Goal: Task Accomplishment & Management: Complete application form

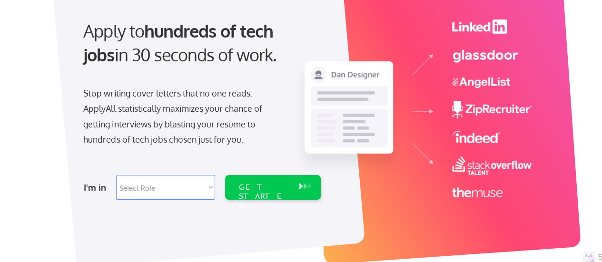
scroll to position [112, 0]
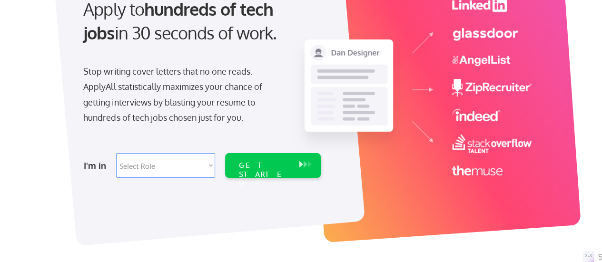
click at [170, 168] on select "Select Role Software Engineering Product Management Customer Success Sales UI/U…" at bounding box center [165, 165] width 99 height 25
select select ""marketing___comms""
click at [116, 153] on select "Select Role Software Engineering Product Management Customer Success Sales UI/U…" at bounding box center [165, 165] width 99 height 25
select select ""marketing___comms""
click at [286, 169] on div "GET STARTED" at bounding box center [263, 175] width 51 height 28
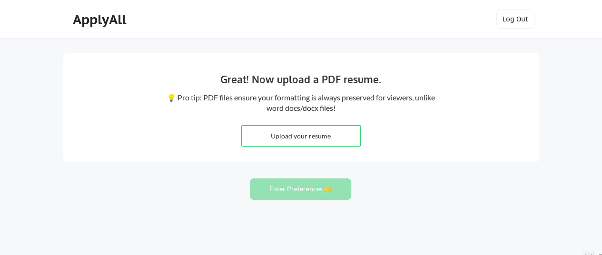
click at [299, 145] on input "file" at bounding box center [301, 136] width 119 height 20
click at [283, 134] on input "file" at bounding box center [301, 136] width 119 height 20
type input "C:\fakepath\Meenu_Bansal_Resume.pdf"
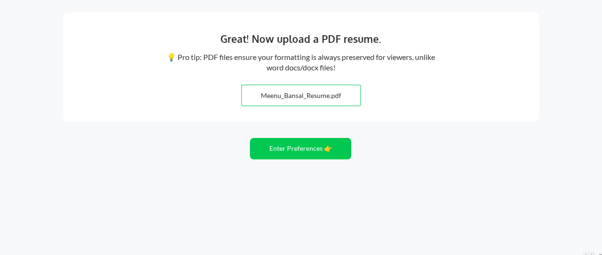
scroll to position [48, 0]
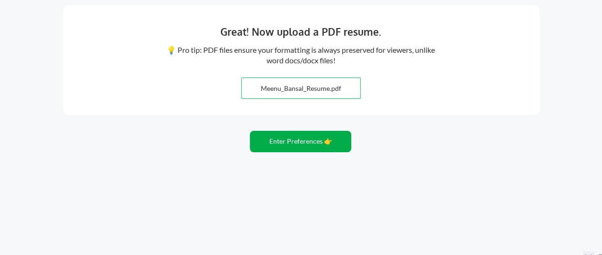
click at [302, 140] on button "Enter Preferences 👉" at bounding box center [300, 141] width 101 height 21
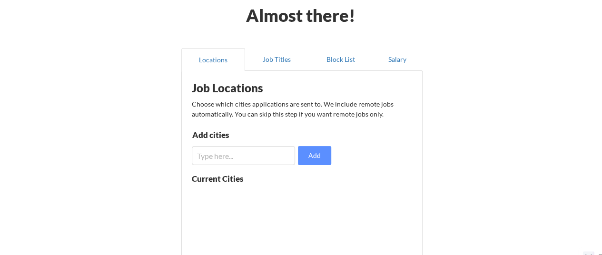
scroll to position [49, 0]
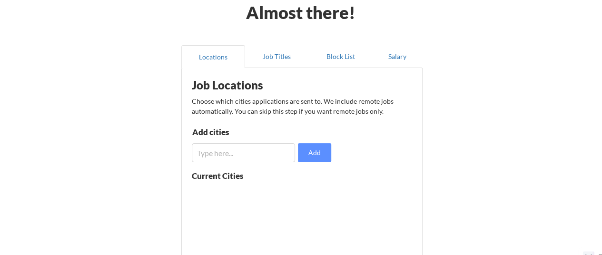
click at [216, 149] on input "input" at bounding box center [244, 152] width 104 height 19
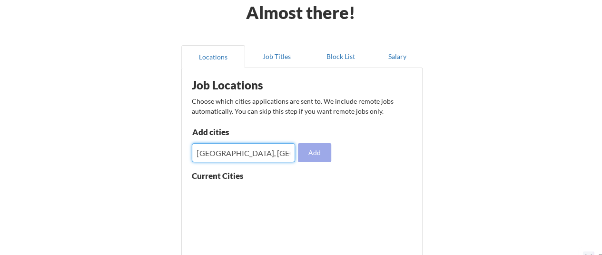
type input "Delhi, Delhi NCR"
click at [309, 156] on button "Add" at bounding box center [314, 152] width 33 height 19
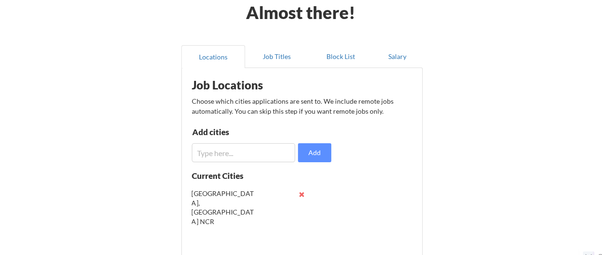
click at [232, 154] on input "input" at bounding box center [244, 152] width 104 height 19
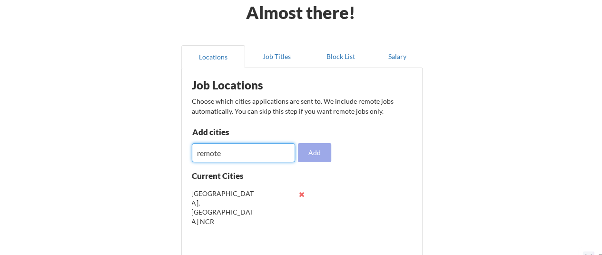
type input "remote"
click at [315, 155] on button "Add" at bounding box center [314, 152] width 33 height 19
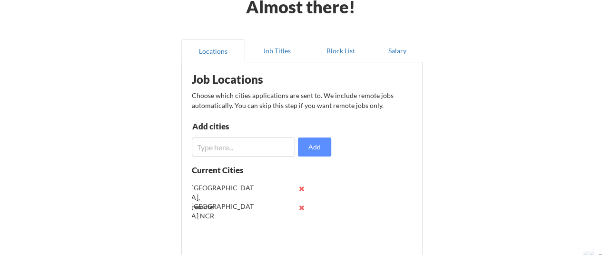
scroll to position [63, 0]
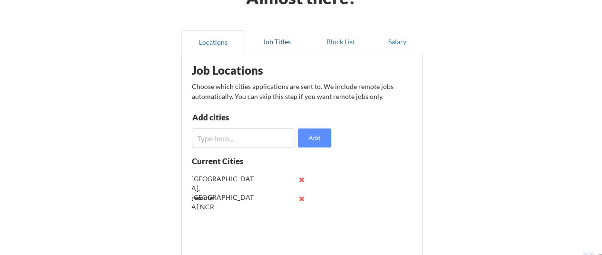
click at [281, 41] on button "Job Titles" at bounding box center [277, 41] width 64 height 23
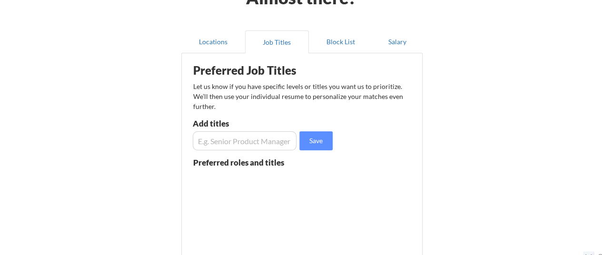
click at [248, 142] on input "input" at bounding box center [245, 140] width 104 height 19
type input "a"
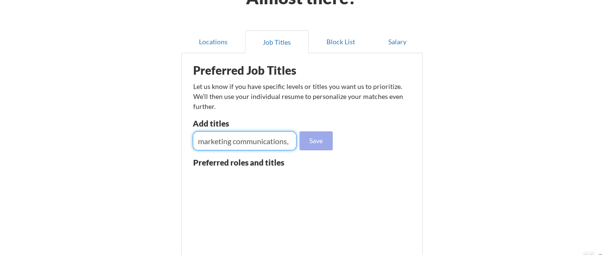
type input "marketing communications,"
click at [327, 143] on button "Save" at bounding box center [315, 140] width 33 height 19
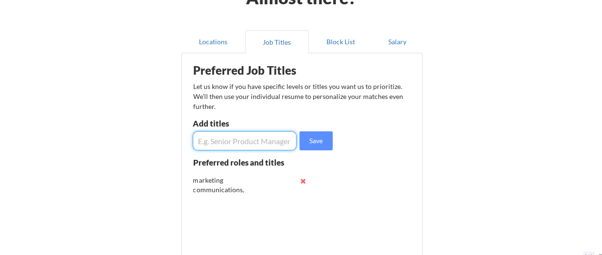
click at [237, 136] on input "input" at bounding box center [245, 140] width 104 height 19
type input "marketing manager"
click at [309, 139] on button "Save" at bounding box center [315, 140] width 33 height 19
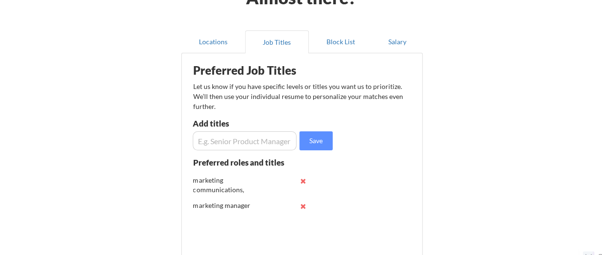
click at [238, 142] on input "input" at bounding box center [245, 140] width 104 height 19
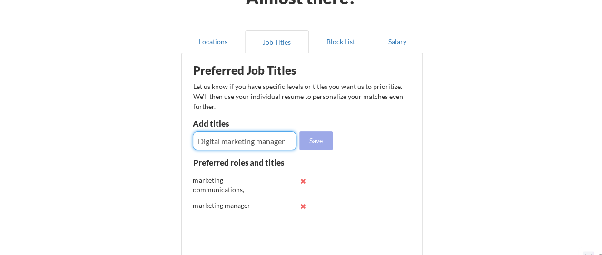
type input "Digital marketing manager"
click at [310, 141] on button "Save" at bounding box center [315, 140] width 33 height 19
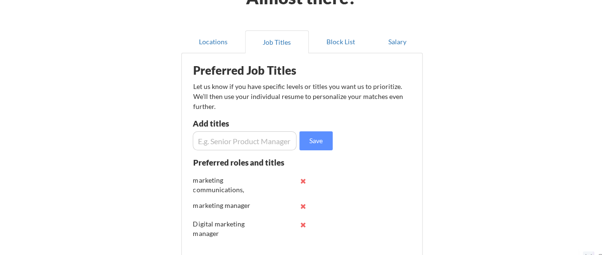
click at [258, 143] on input "input" at bounding box center [245, 140] width 104 height 19
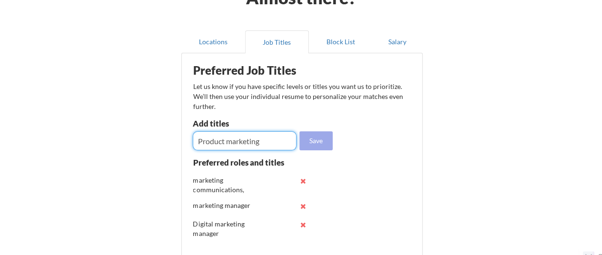
type input "Product marketing"
click at [315, 139] on button "Save" at bounding box center [315, 140] width 33 height 19
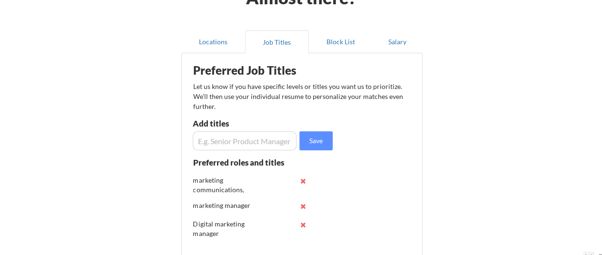
click at [252, 142] on input "input" at bounding box center [245, 140] width 104 height 19
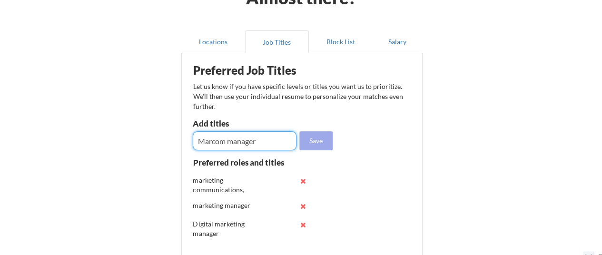
type input "Marcom manager"
click at [324, 139] on button "Save" at bounding box center [315, 140] width 33 height 19
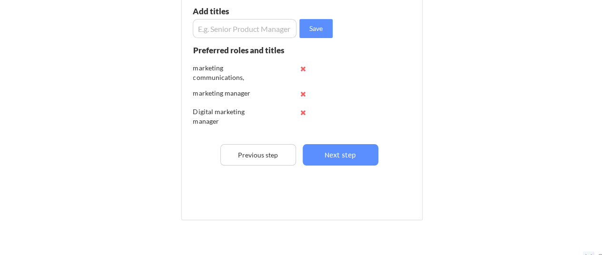
scroll to position [179, 0]
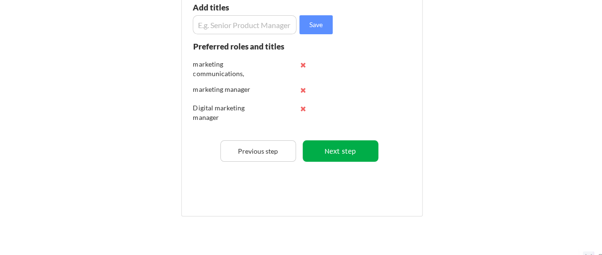
click at [344, 148] on button "Next step" at bounding box center [341, 150] width 76 height 21
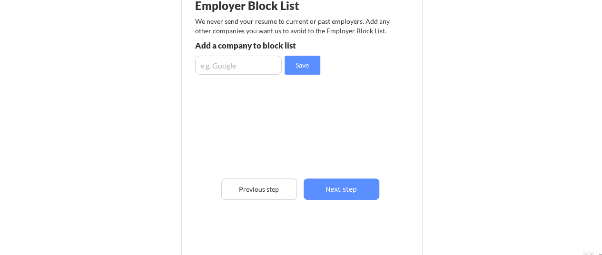
scroll to position [124, 0]
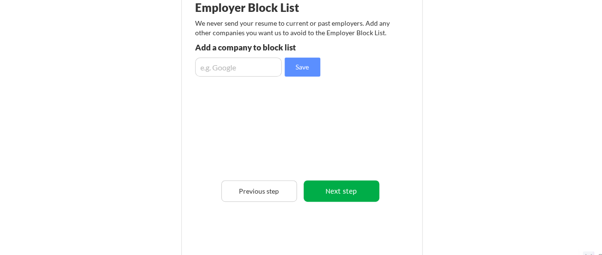
click at [358, 187] on button "Next step" at bounding box center [342, 190] width 76 height 21
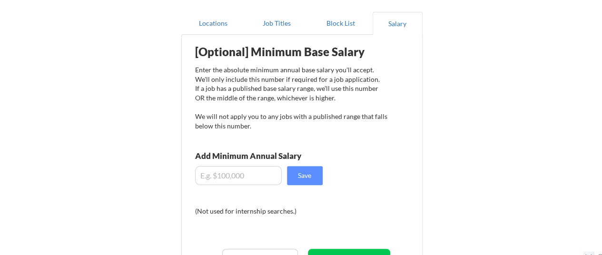
scroll to position [88, 0]
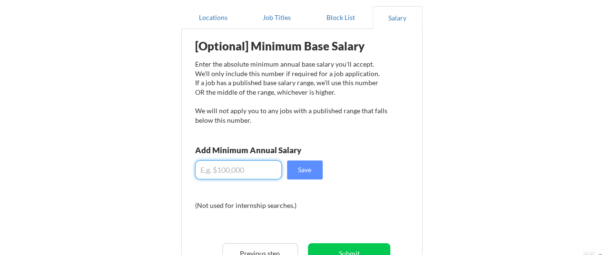
click at [238, 174] on input "input" at bounding box center [238, 169] width 87 height 19
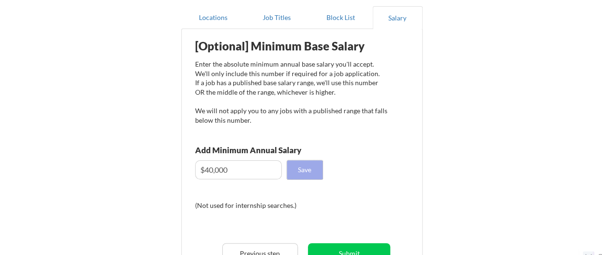
click at [307, 169] on button "Save" at bounding box center [305, 169] width 36 height 19
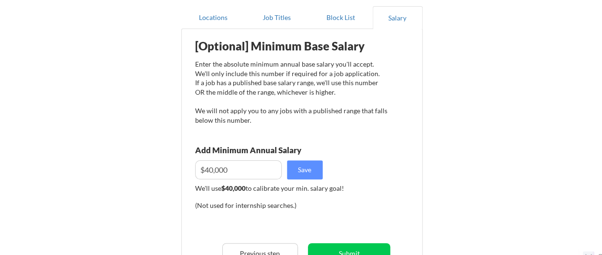
scroll to position [138, 0]
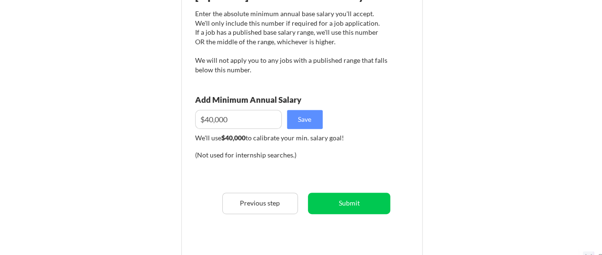
click at [211, 120] on input "input" at bounding box center [238, 119] width 87 height 19
type input "$44,000"
click at [530, 140] on div "Almost there! Locations Job Titles Block List Salary Employer Block List We nev…" at bounding box center [301, 108] width 602 height 493
click at [355, 205] on button "Submit" at bounding box center [349, 203] width 82 height 21
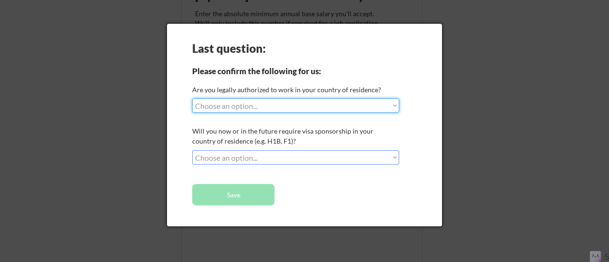
click at [265, 109] on select "Choose an option... Yes, I am a US Citizen Yes, I am a Canadian Citizen Yes, I …" at bounding box center [295, 106] width 207 height 14
click at [482, 168] on div at bounding box center [304, 131] width 609 height 262
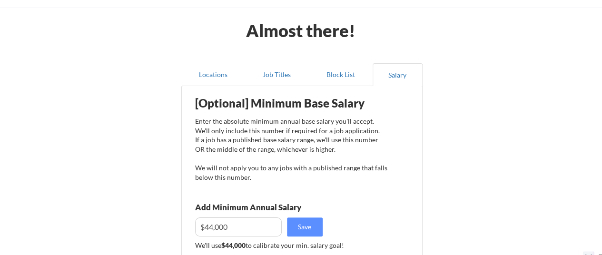
scroll to position [40, 0]
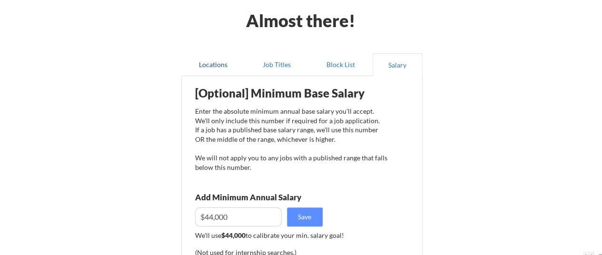
click at [210, 63] on button "Locations" at bounding box center [213, 64] width 64 height 23
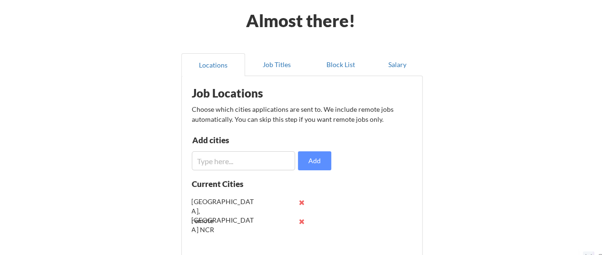
click at [258, 166] on input "input" at bounding box center [244, 160] width 104 height 19
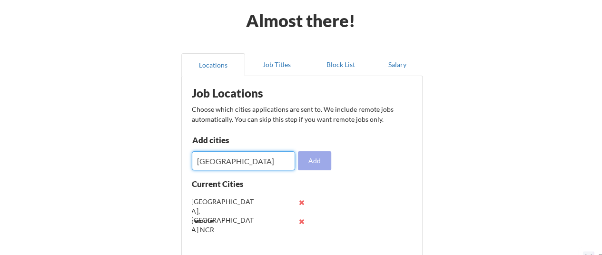
type input "India"
click at [326, 160] on button "Add" at bounding box center [314, 160] width 33 height 19
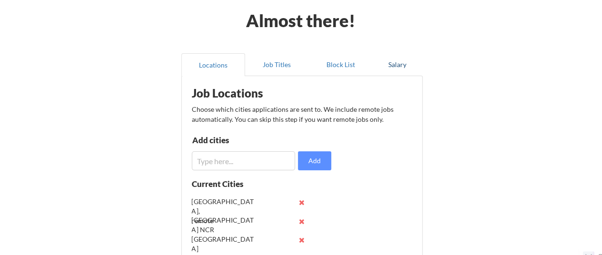
click at [401, 63] on button "Salary" at bounding box center [398, 64] width 50 height 23
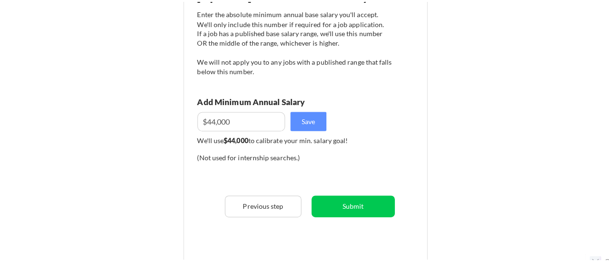
scroll to position [142, 0]
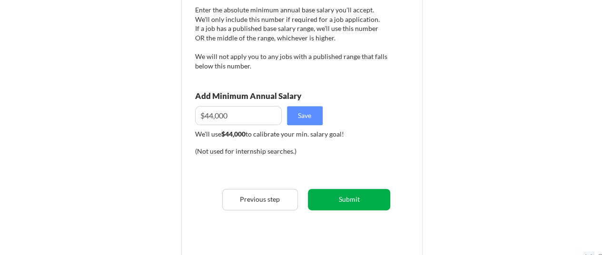
click at [352, 195] on button "Submit" at bounding box center [349, 199] width 82 height 21
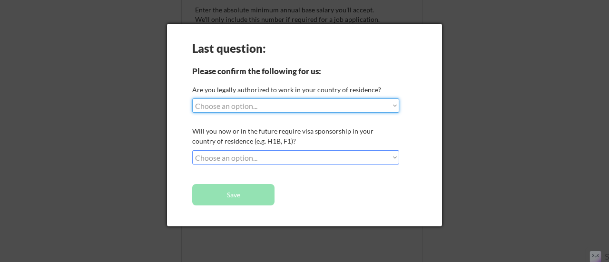
click at [250, 111] on select "Choose an option... Yes, I am a US Citizen Yes, I am a Canadian Citizen Yes, I …" at bounding box center [295, 106] width 207 height 14
select select ""no__i_am_not__yet__authorized""
click at [192, 99] on select "Choose an option... Yes, I am a US Citizen Yes, I am a Canadian Citizen Yes, I …" at bounding box center [295, 106] width 207 height 14
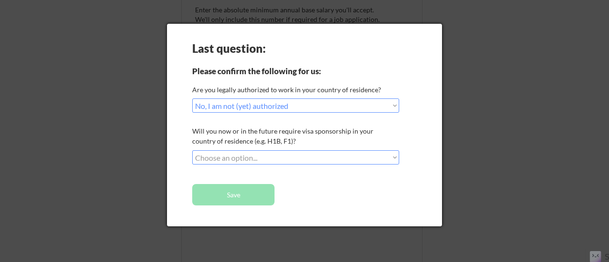
click at [282, 159] on select "Choose an option... No, I will not need sponsorship Yes, I will need sponsorship" at bounding box center [295, 157] width 207 height 14
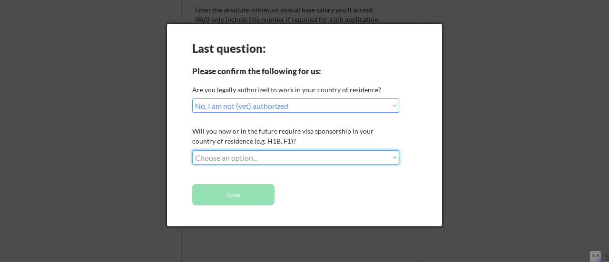
select select ""yes__i_will_need_sponsorship""
click at [192, 150] on select "Choose an option... No, I will not need sponsorship Yes, I will need sponsorship" at bounding box center [295, 157] width 207 height 14
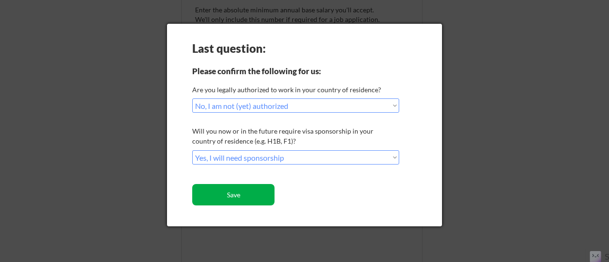
click at [265, 195] on button "Save" at bounding box center [233, 194] width 82 height 21
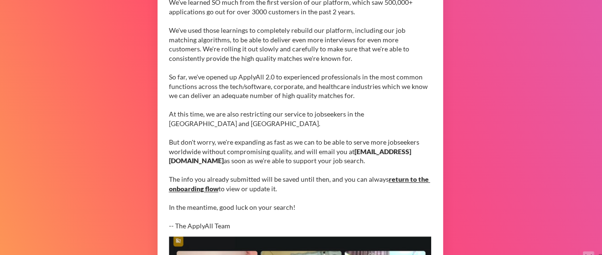
scroll to position [142, 0]
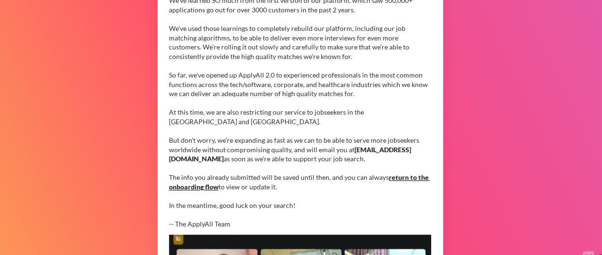
click at [411, 176] on link "return to the onboarding flow" at bounding box center [299, 182] width 261 height 18
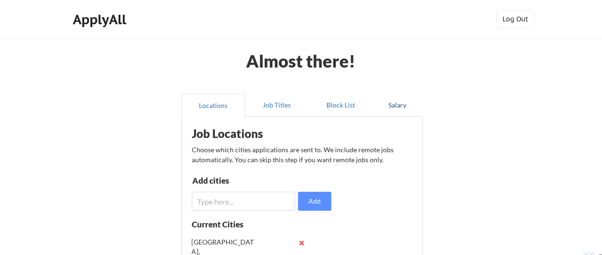
click at [390, 108] on button "Salary" at bounding box center [398, 105] width 50 height 23
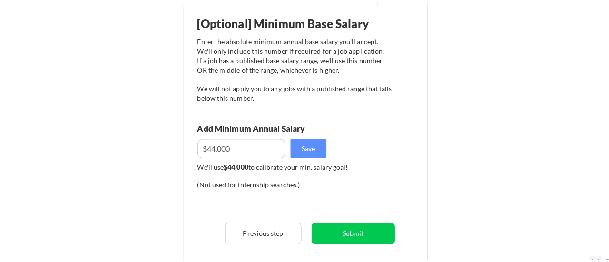
scroll to position [123, 0]
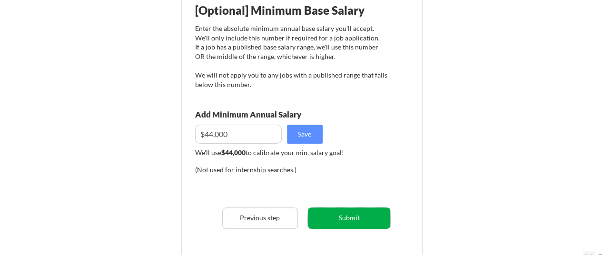
click at [353, 221] on button "Submit" at bounding box center [349, 218] width 82 height 21
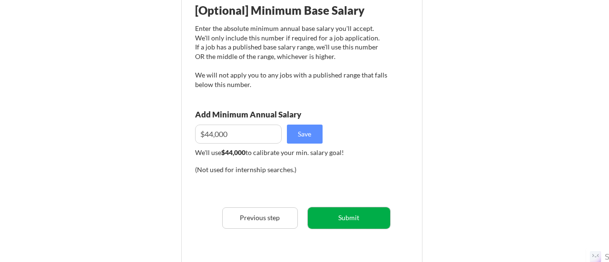
select select ""no__i_am_not__yet__authorized""
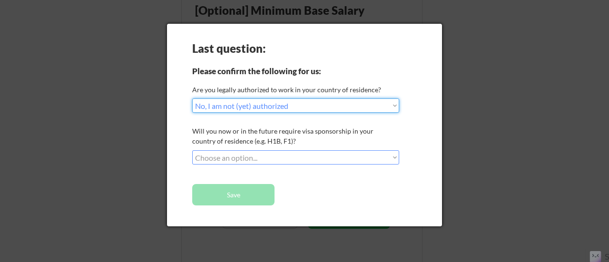
click at [273, 106] on select "Choose an option... Yes, I am a US Citizen Yes, I am a Canadian Citizen Yes, I …" at bounding box center [295, 106] width 207 height 14
click at [192, 99] on select "Choose an option... Yes, I am a US Citizen Yes, I am a Canadian Citizen Yes, I …" at bounding box center [295, 106] width 207 height 14
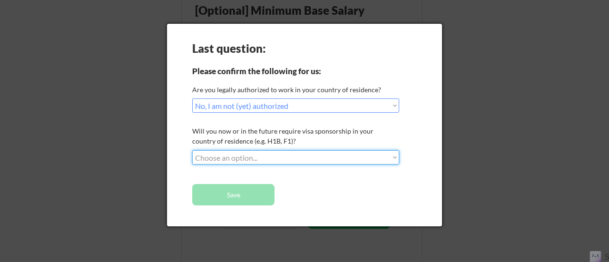
click at [234, 157] on select "Choose an option... No, I will not need sponsorship Yes, I will need sponsorship" at bounding box center [295, 157] width 207 height 14
select select ""yes__i_will_need_sponsorship""
click at [192, 150] on select "Choose an option... No, I will not need sponsorship Yes, I will need sponsorship" at bounding box center [295, 157] width 207 height 14
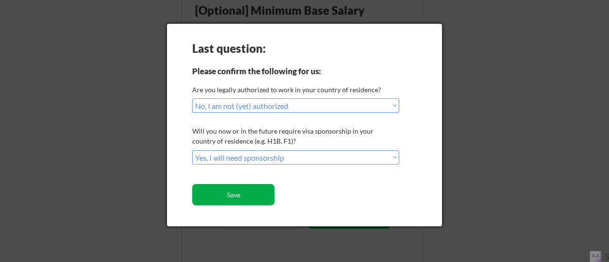
click at [241, 197] on button "Save" at bounding box center [233, 194] width 82 height 21
click at [229, 190] on button "Save" at bounding box center [233, 194] width 82 height 21
click at [241, 192] on button "Save" at bounding box center [233, 194] width 82 height 21
click at [233, 197] on button "Save" at bounding box center [233, 194] width 82 height 21
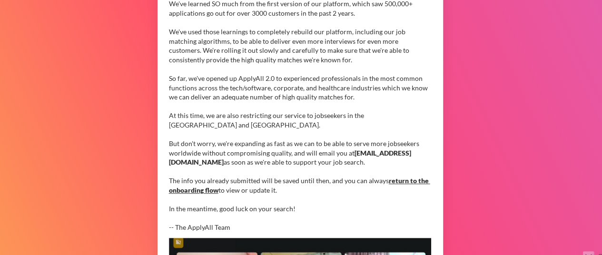
scroll to position [139, 0]
